Goal: Task Accomplishment & Management: Manage account settings

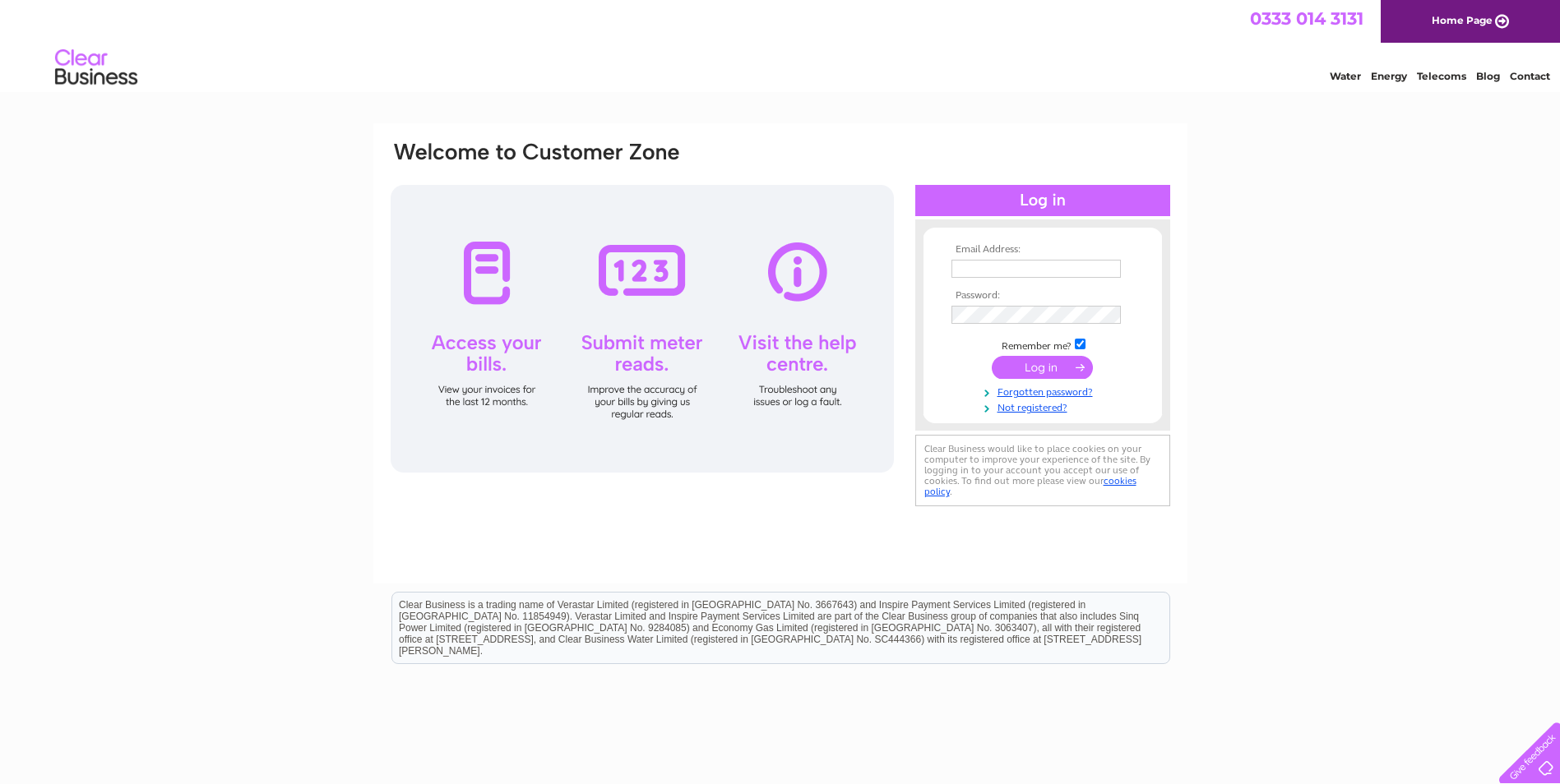
type input "[EMAIL_ADDRESS][DOMAIN_NAME]"
click at [1003, 358] on input "submit" at bounding box center [1042, 367] width 101 height 23
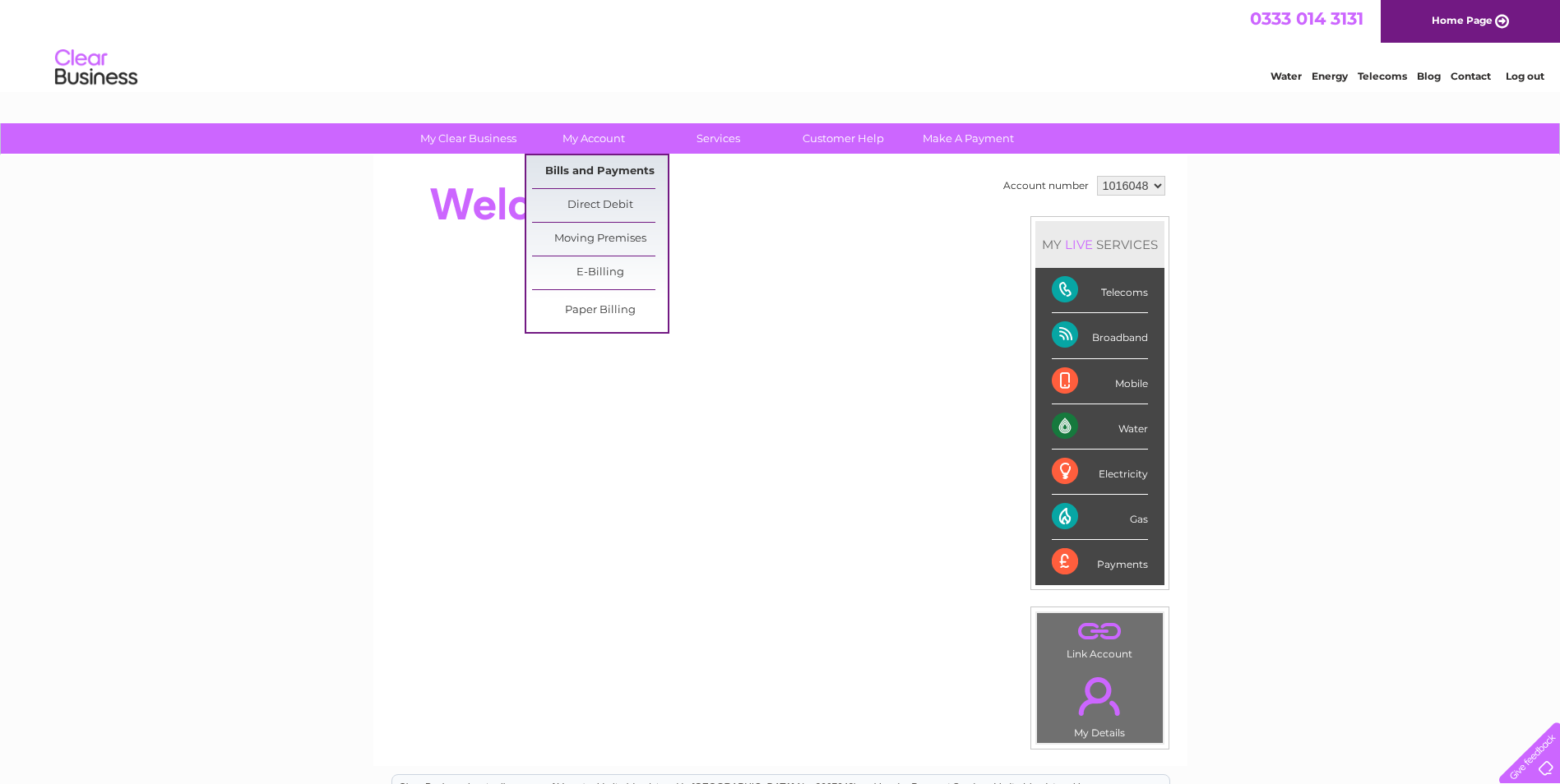
click at [593, 173] on link "Bills and Payments" at bounding box center [600, 172] width 136 height 33
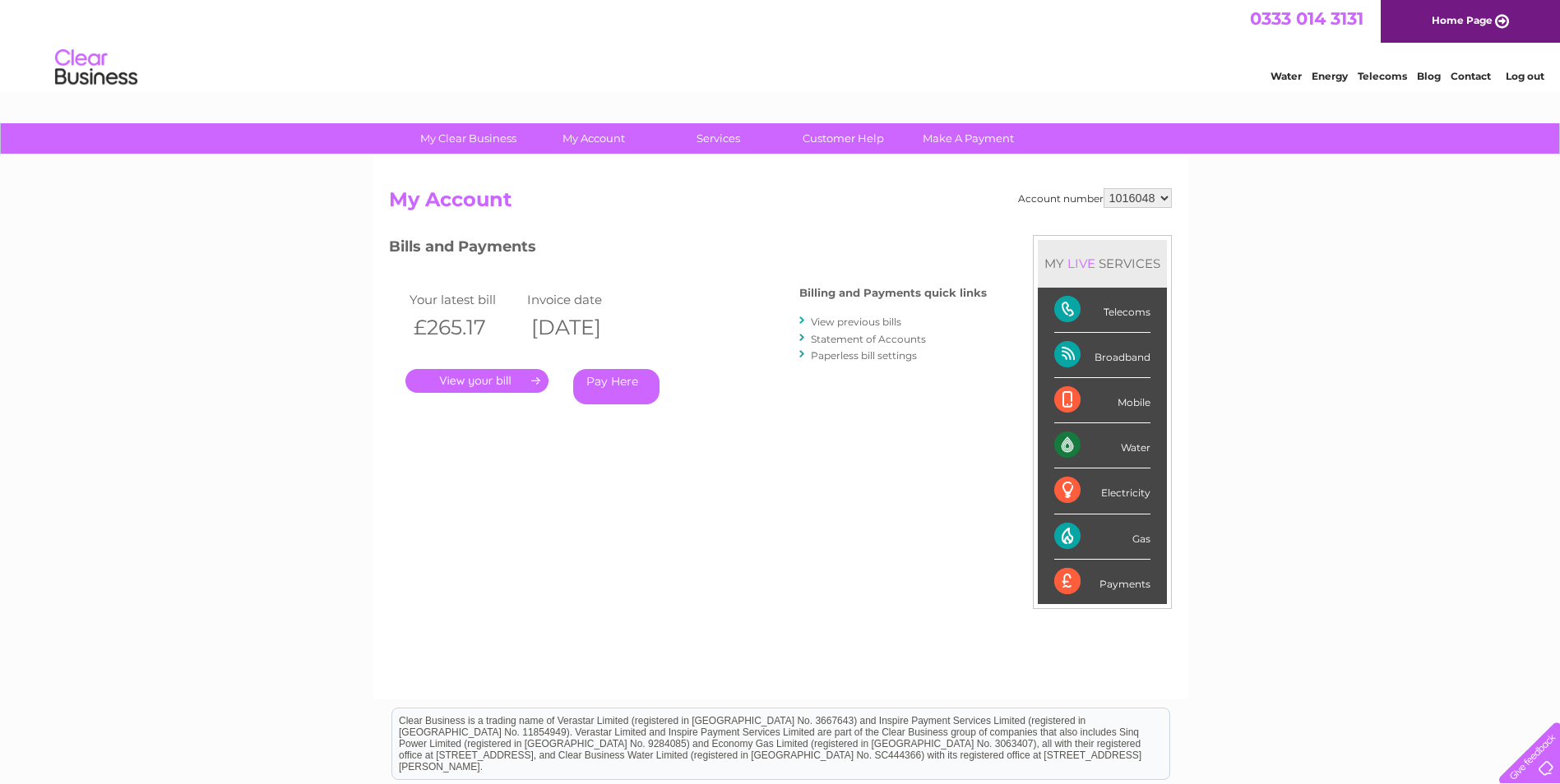
click at [467, 376] on link "." at bounding box center [476, 381] width 143 height 24
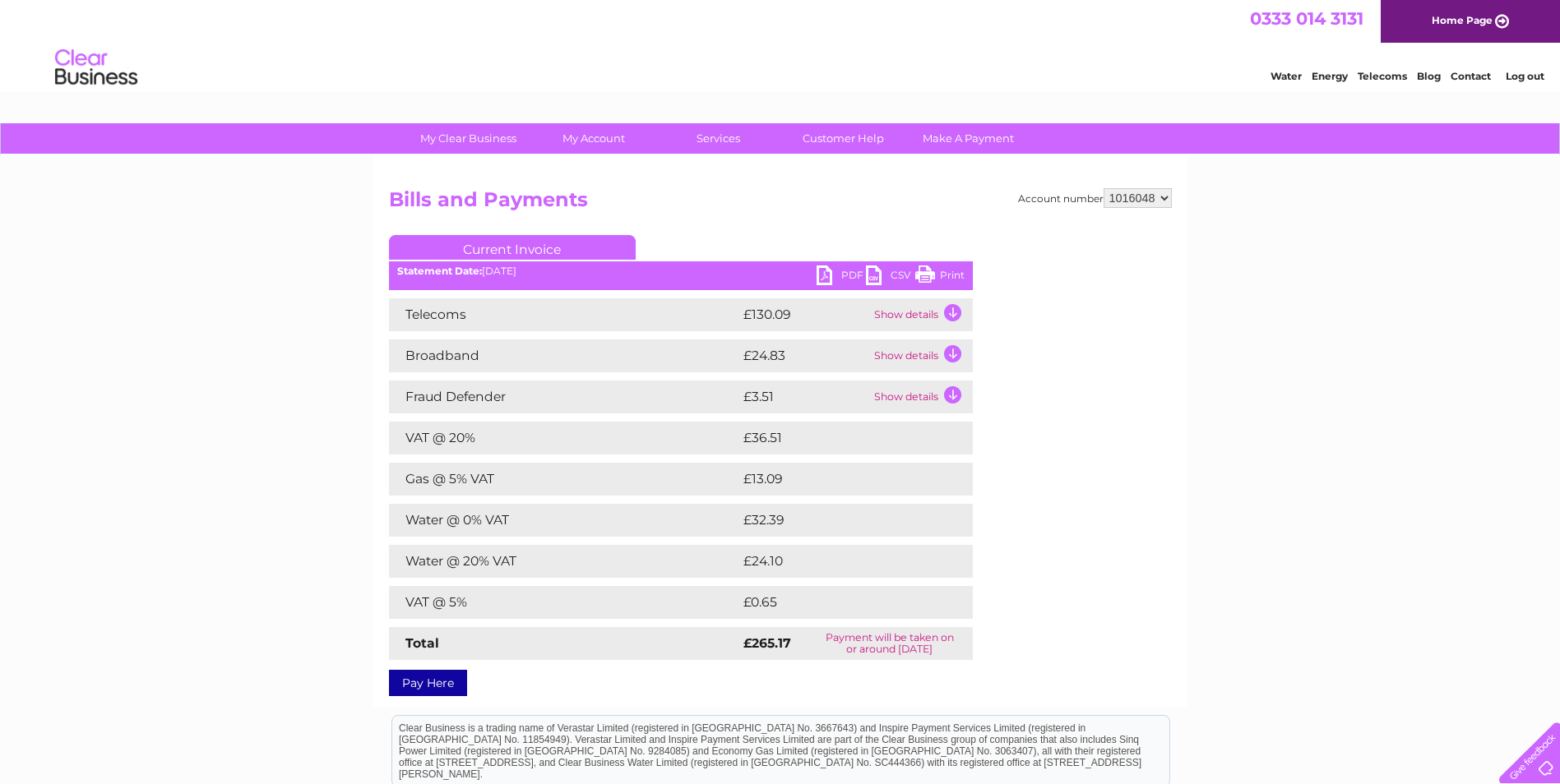
click at [823, 276] on link "PDF" at bounding box center [841, 277] width 50 height 24
